Goal: Information Seeking & Learning: Find specific fact

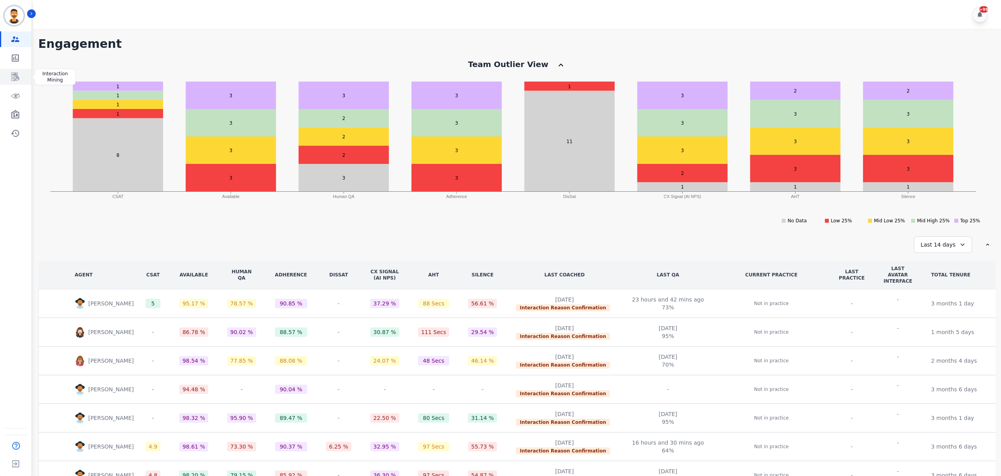
click at [20, 71] on link "Sidebar" at bounding box center [16, 77] width 30 height 16
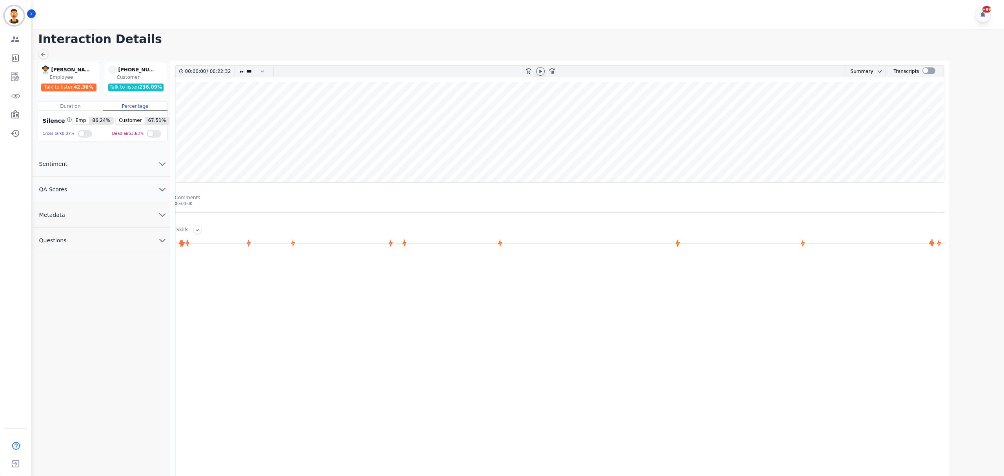
click at [542, 73] on icon at bounding box center [540, 71] width 6 height 6
click at [928, 69] on div at bounding box center [928, 70] width 13 height 7
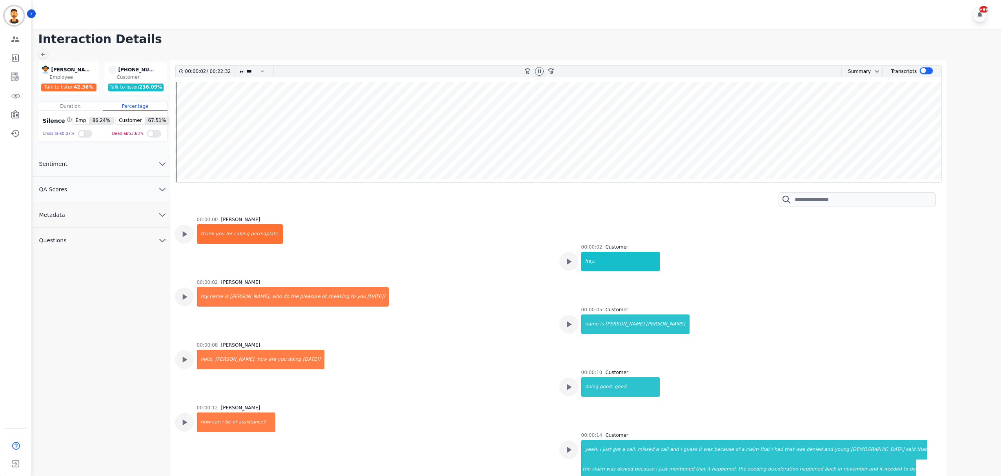
scroll to position [34, 0]
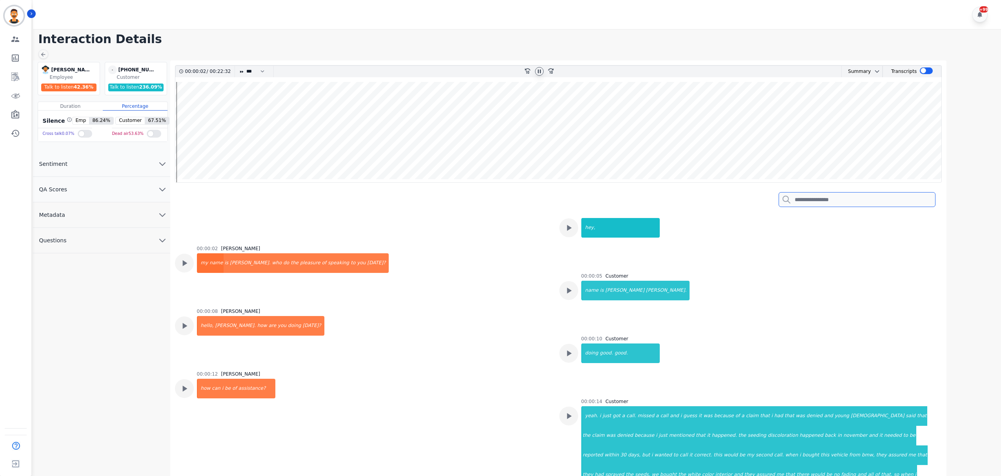
click at [808, 200] on input "search" at bounding box center [856, 199] width 157 height 15
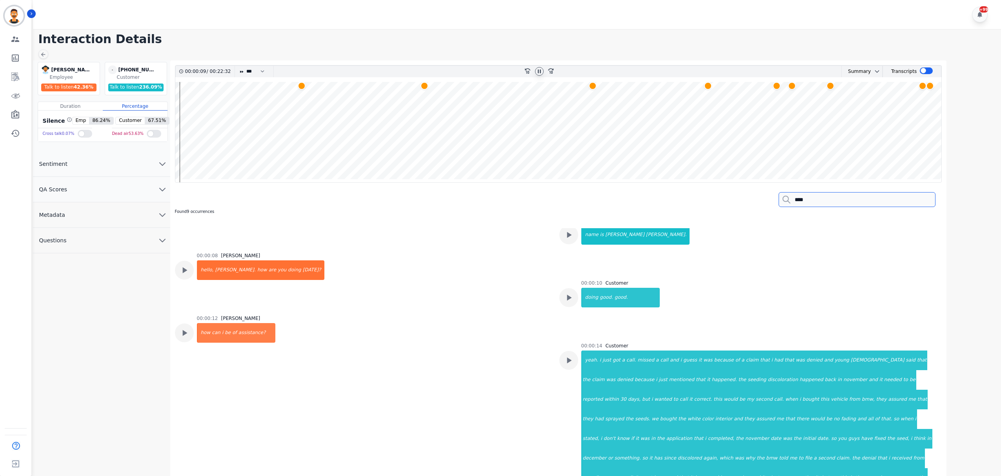
type input "****"
click at [302, 120] on wave at bounding box center [558, 132] width 766 height 100
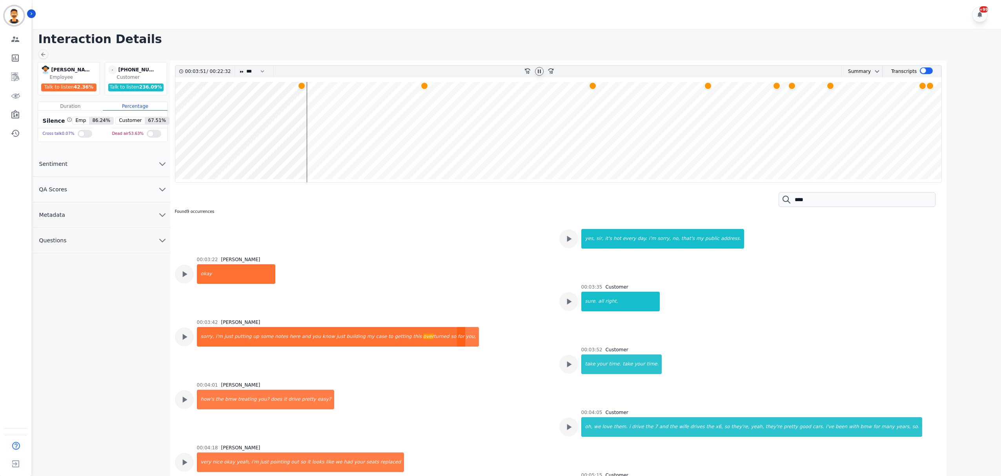
scroll to position [880, 0]
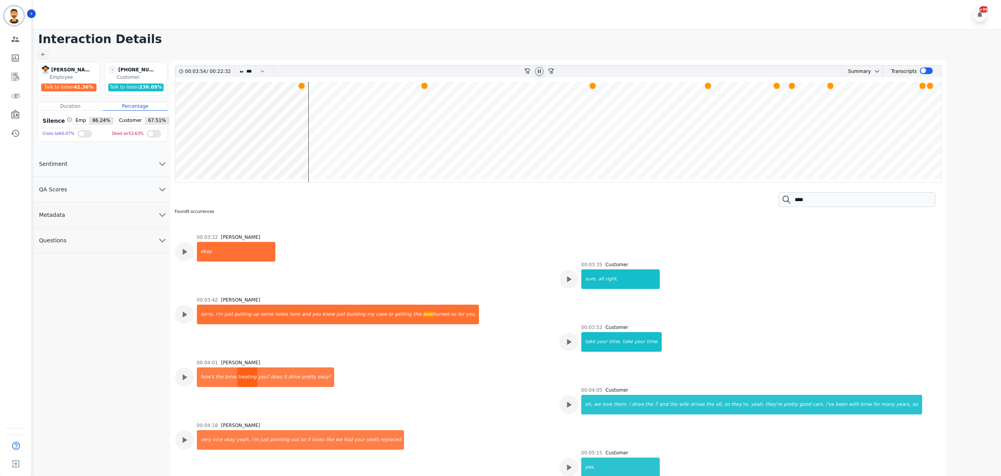
click at [238, 367] on div "treating" at bounding box center [247, 377] width 20 height 20
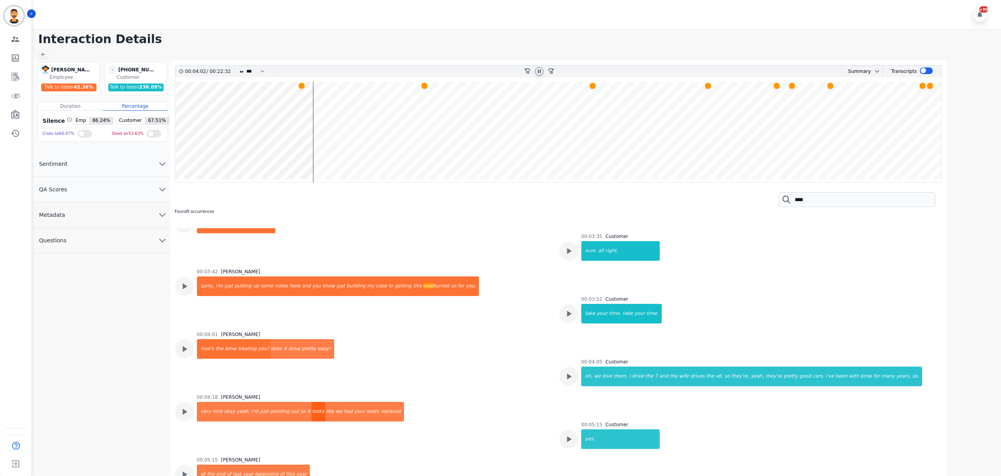
scroll to position [932, 0]
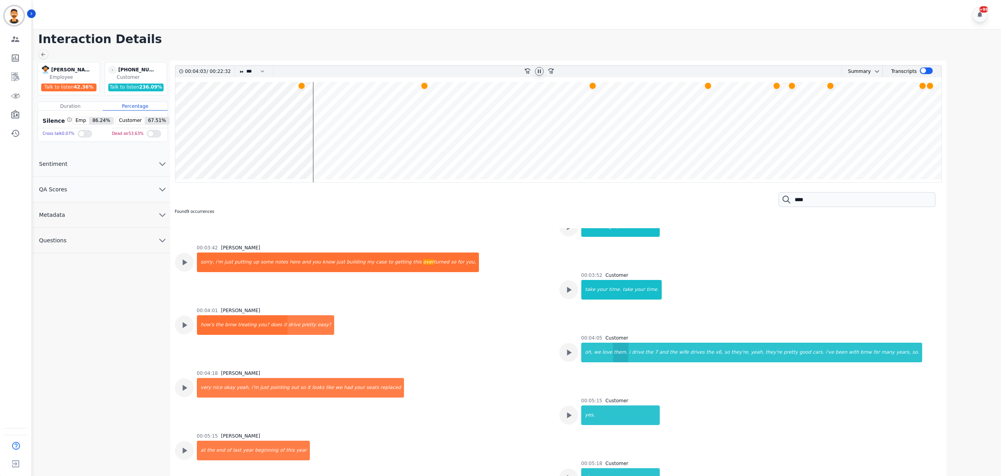
click at [614, 343] on div "them." at bounding box center [620, 353] width 15 height 20
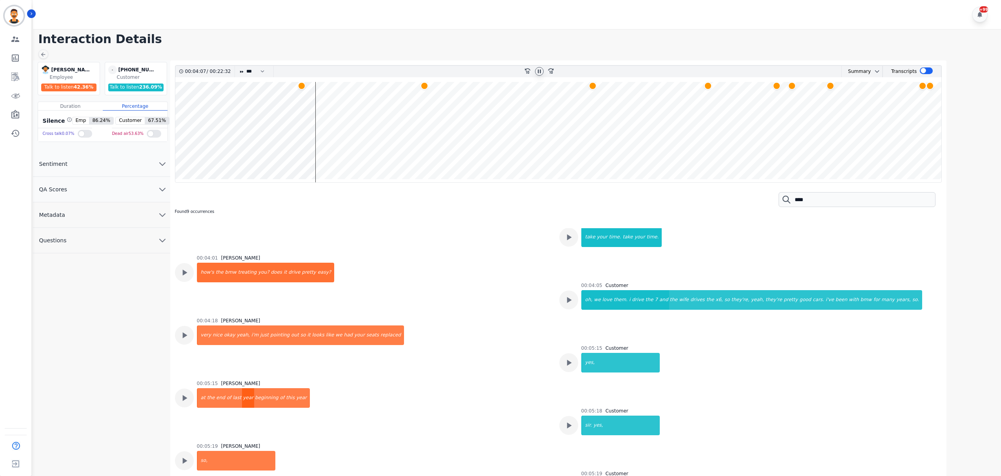
click at [242, 388] on div "year" at bounding box center [248, 398] width 12 height 20
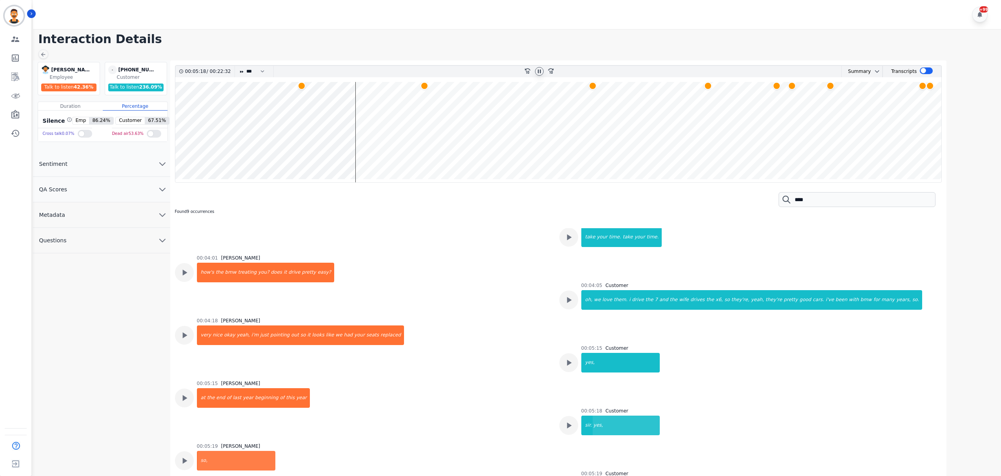
click at [373, 138] on wave at bounding box center [558, 132] width 766 height 100
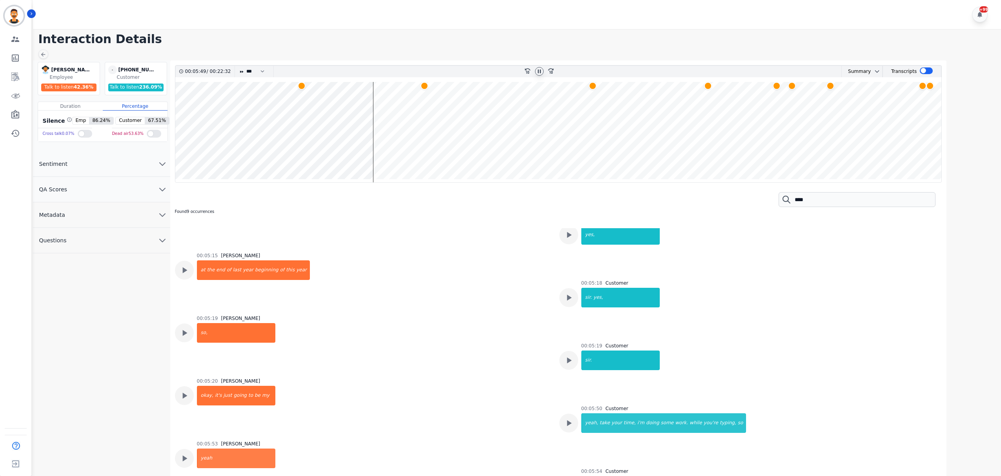
click at [378, 140] on wave at bounding box center [558, 132] width 766 height 100
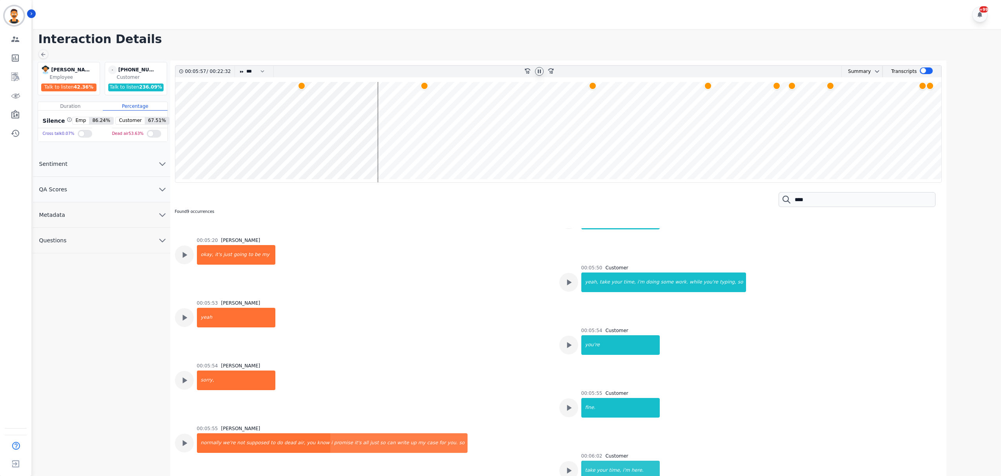
scroll to position [1315, 0]
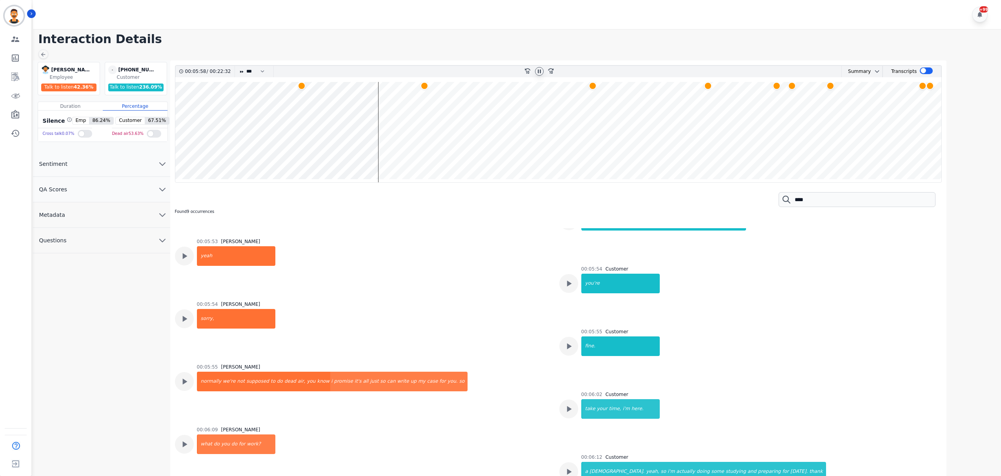
click at [406, 145] on wave at bounding box center [558, 132] width 766 height 100
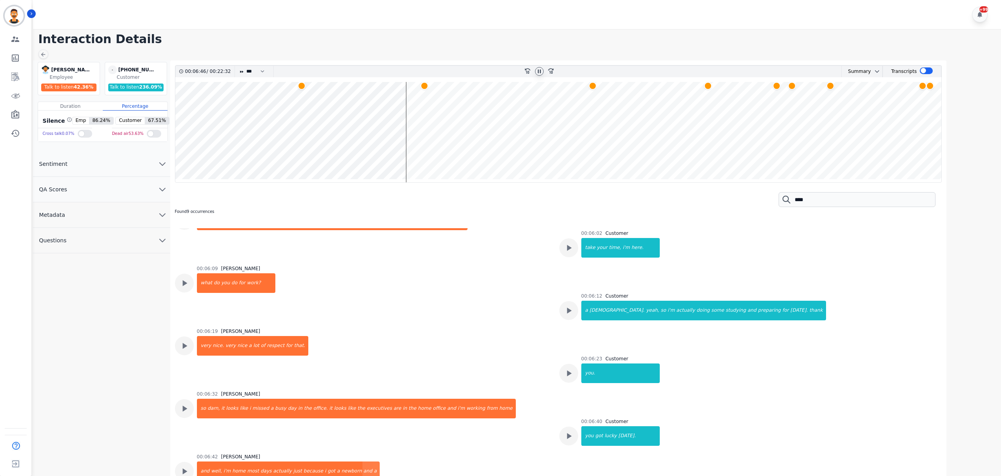
scroll to position [1585, 0]
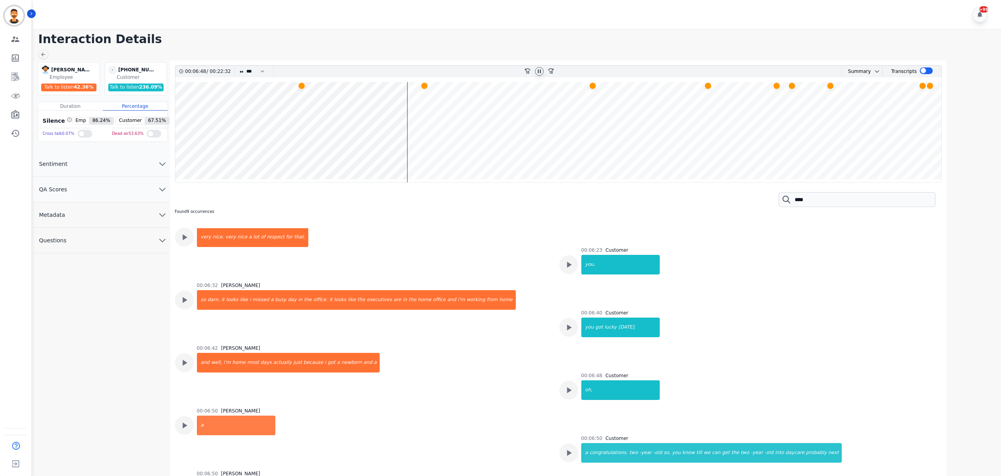
click at [421, 117] on wave at bounding box center [558, 132] width 766 height 100
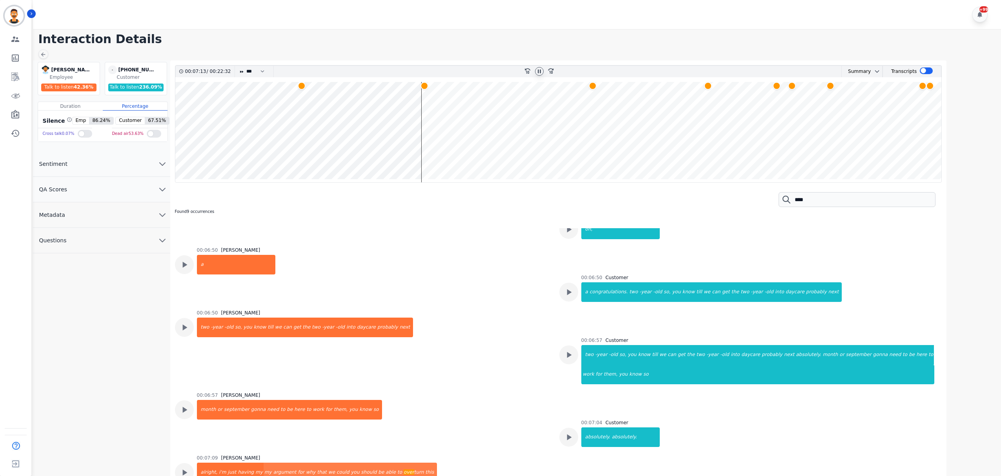
scroll to position [1854, 0]
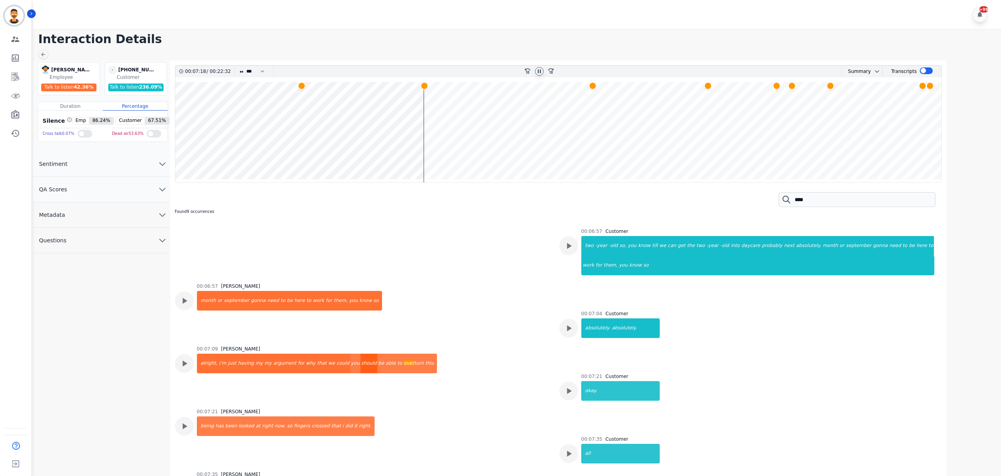
click at [360, 354] on div "should" at bounding box center [368, 364] width 17 height 20
click at [403, 354] on div "over turn" at bounding box center [414, 364] width 22 height 20
click at [255, 416] on div "at" at bounding box center [258, 426] width 6 height 20
click at [344, 416] on div "did" at bounding box center [348, 426] width 9 height 20
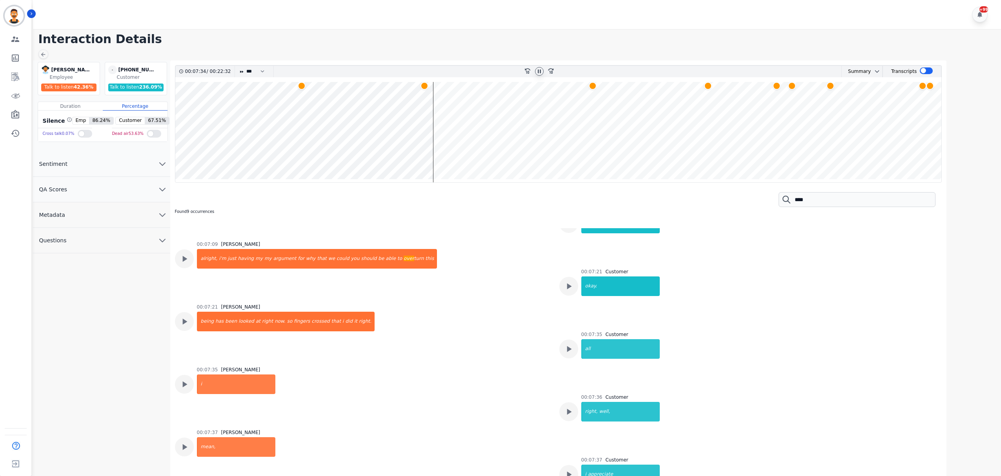
scroll to position [2064, 0]
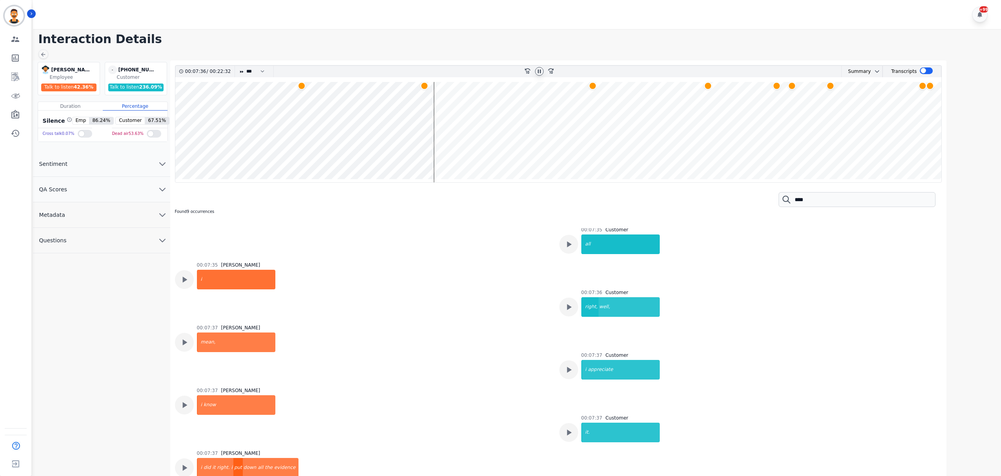
click at [233, 458] on div "put" at bounding box center [237, 468] width 9 height 20
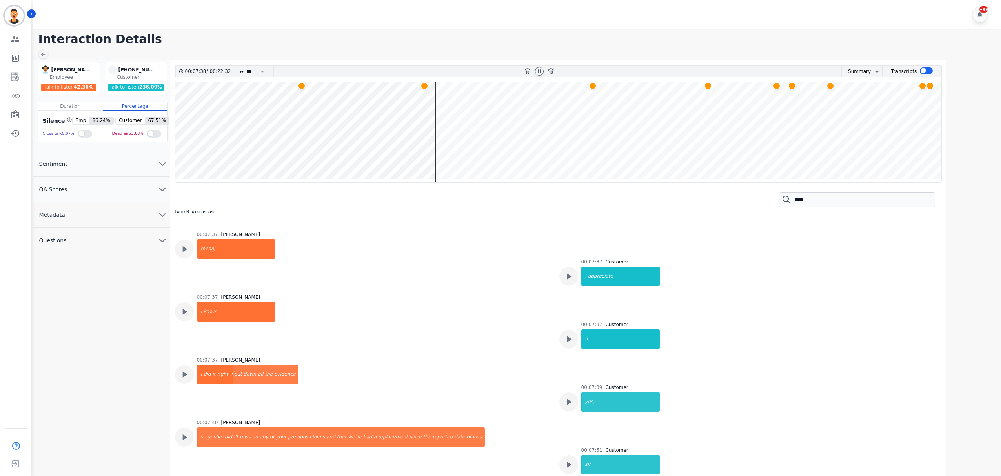
scroll to position [2168, 0]
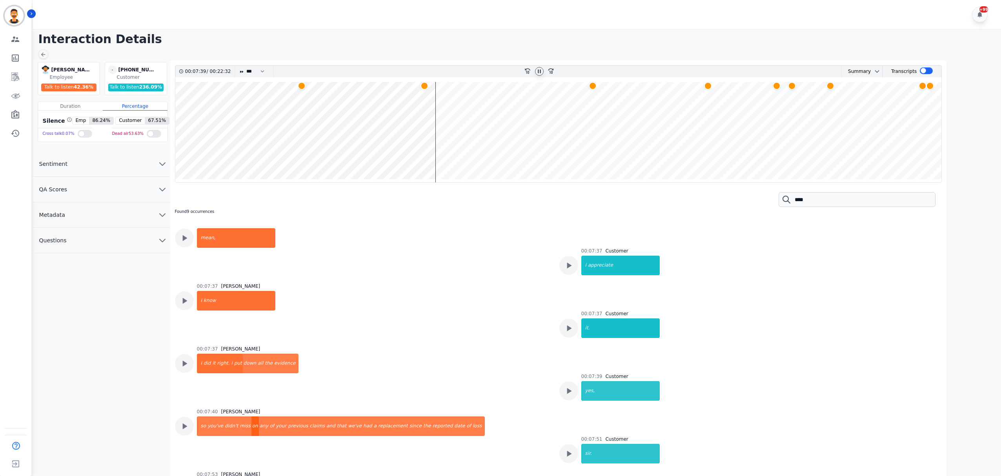
click at [251, 416] on div "on" at bounding box center [254, 426] width 7 height 20
click at [409, 416] on div "since" at bounding box center [416, 426] width 14 height 20
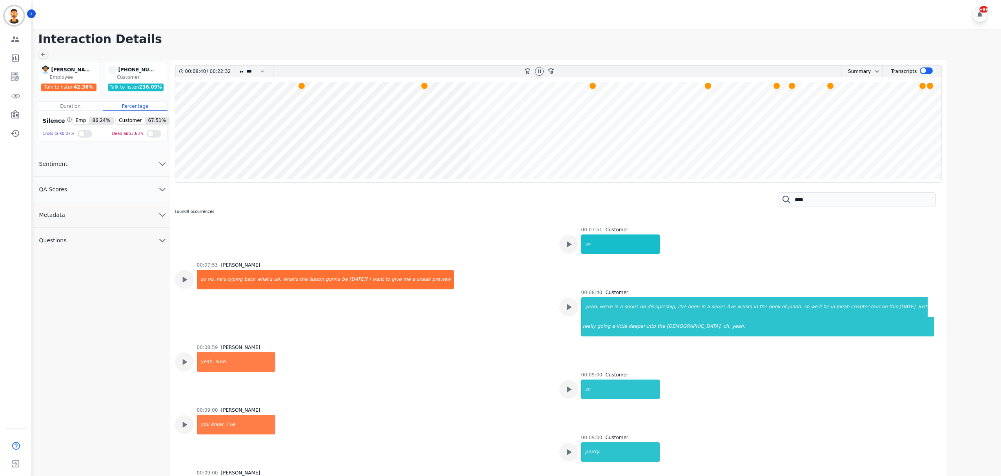
click at [590, 142] on wave at bounding box center [558, 132] width 766 height 100
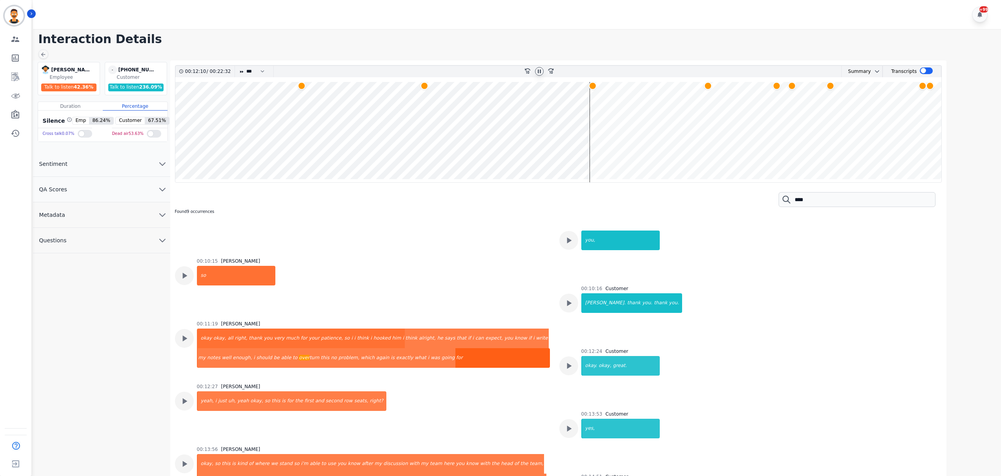
scroll to position [3068, 0]
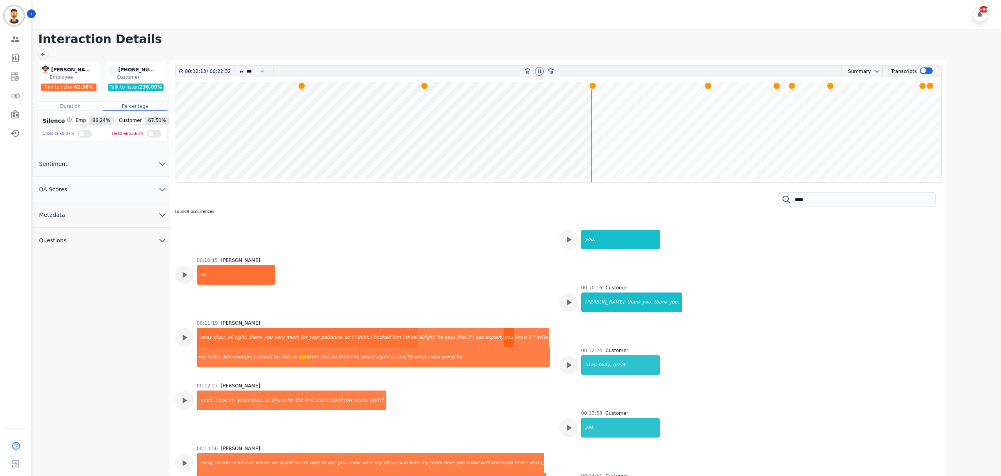
click at [503, 328] on div "you" at bounding box center [508, 338] width 10 height 20
